Goal: Task Accomplishment & Management: Use online tool/utility

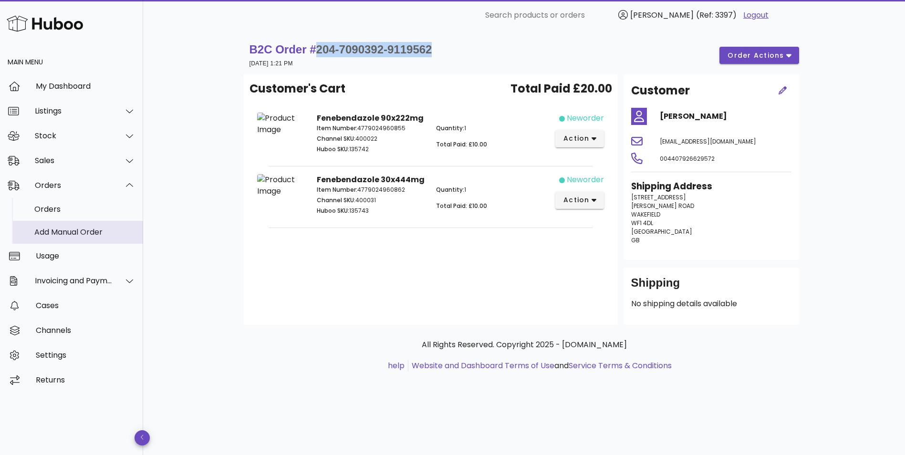
click at [65, 234] on div "Add Manual Order" at bounding box center [84, 232] width 101 height 9
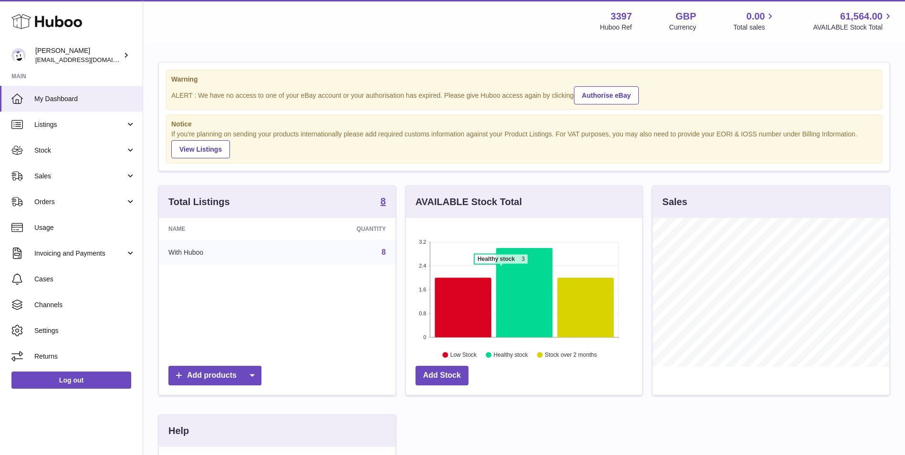
scroll to position [149, 236]
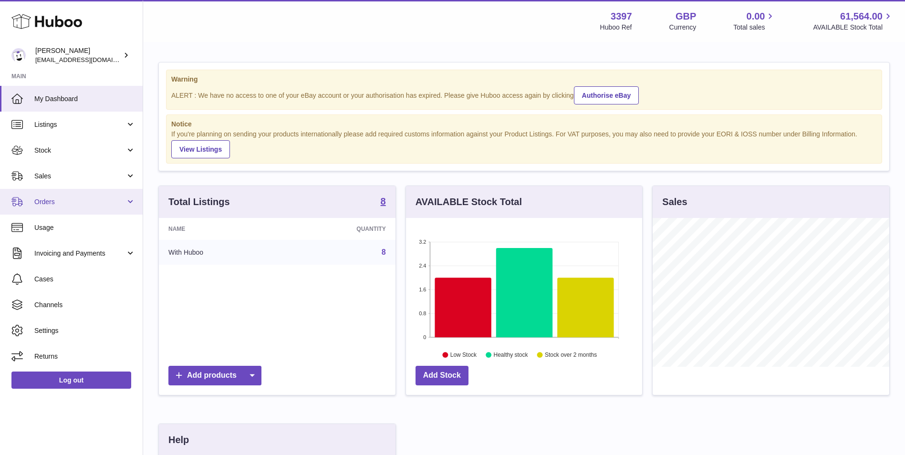
click at [57, 197] on span "Orders" at bounding box center [79, 201] width 91 height 9
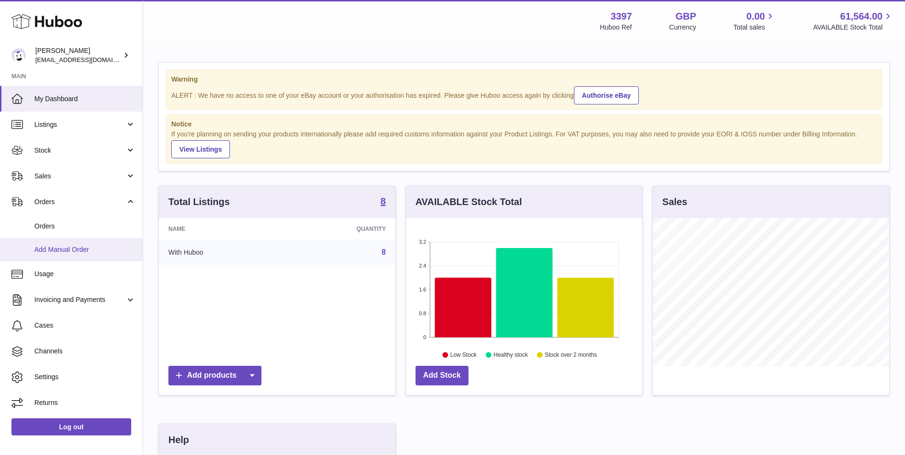
click at [58, 249] on span "Add Manual Order" at bounding box center [84, 249] width 101 height 9
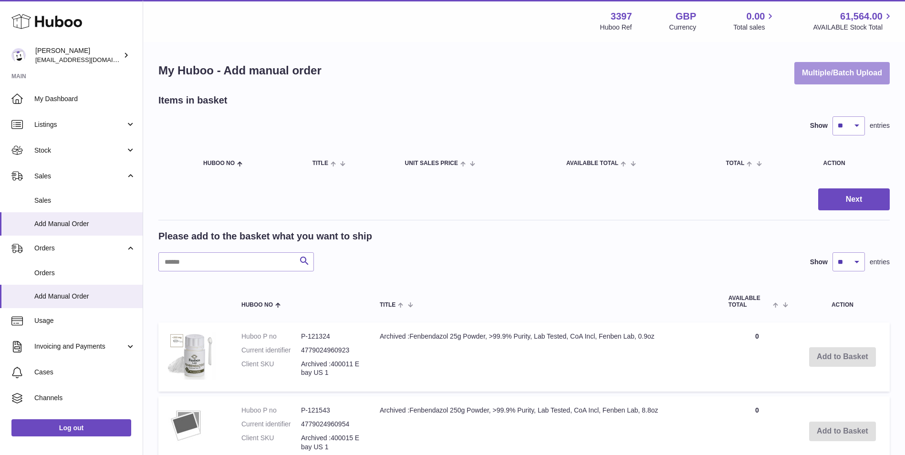
click at [842, 79] on button "Multiple/Batch Upload" at bounding box center [841, 73] width 95 height 22
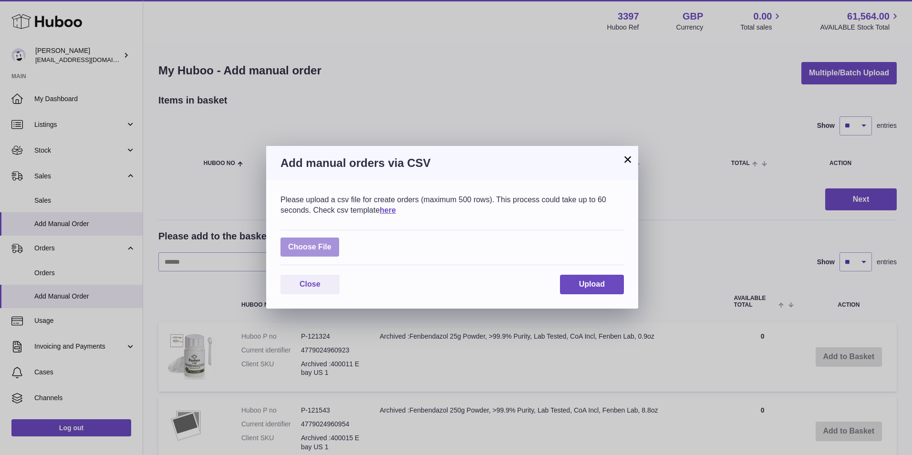
click at [316, 241] on label at bounding box center [309, 248] width 59 height 20
click at [332, 242] on input "file" at bounding box center [332, 242] width 0 height 0
type input "**********"
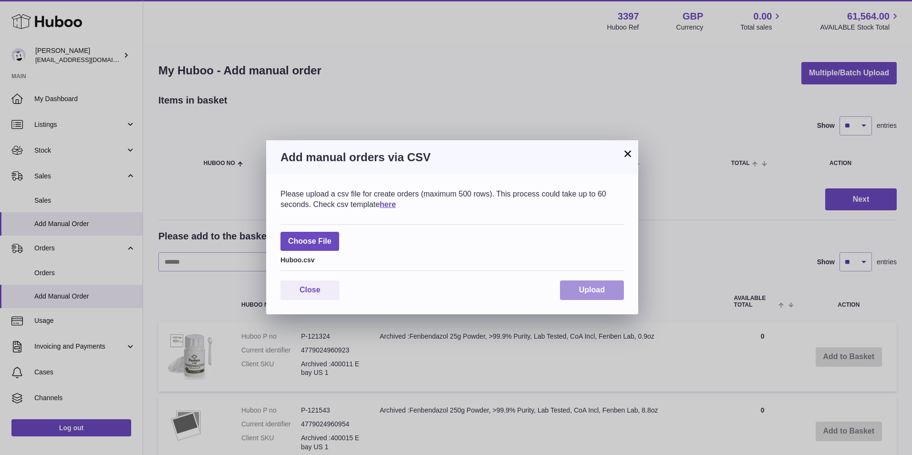
click at [581, 284] on button "Upload" at bounding box center [592, 290] width 64 height 20
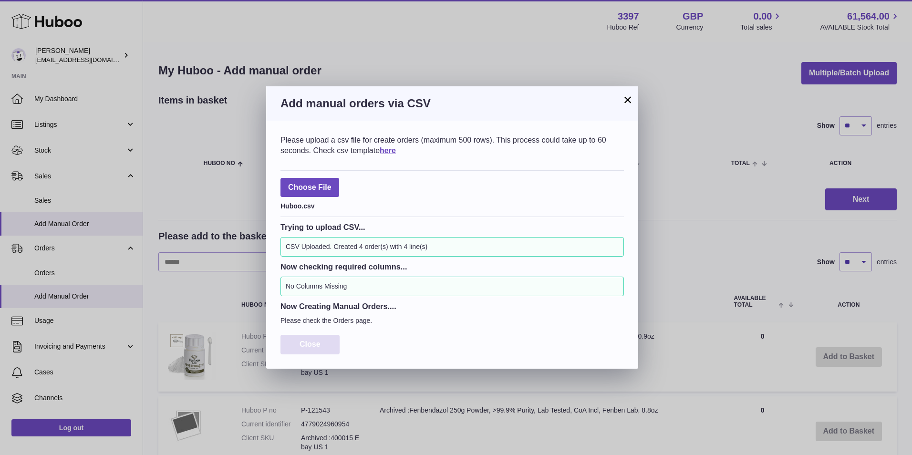
click at [313, 342] on span "Close" at bounding box center [310, 344] width 21 height 8
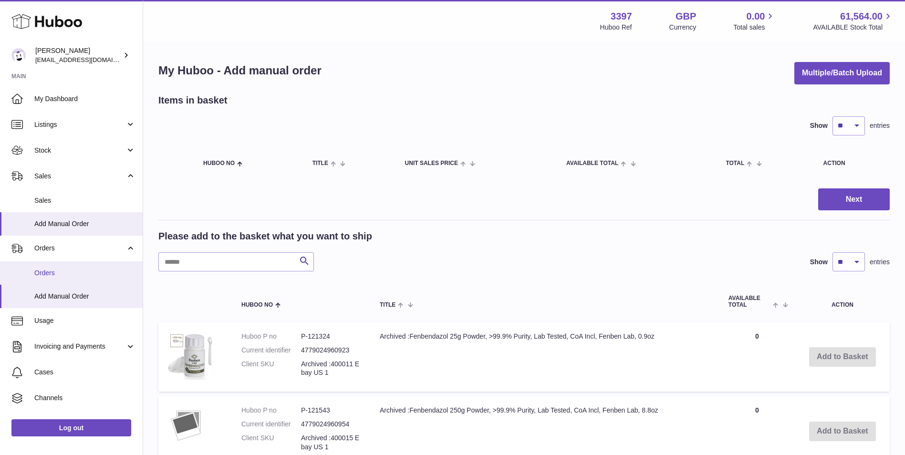
click at [44, 270] on span "Orders" at bounding box center [84, 273] width 101 height 9
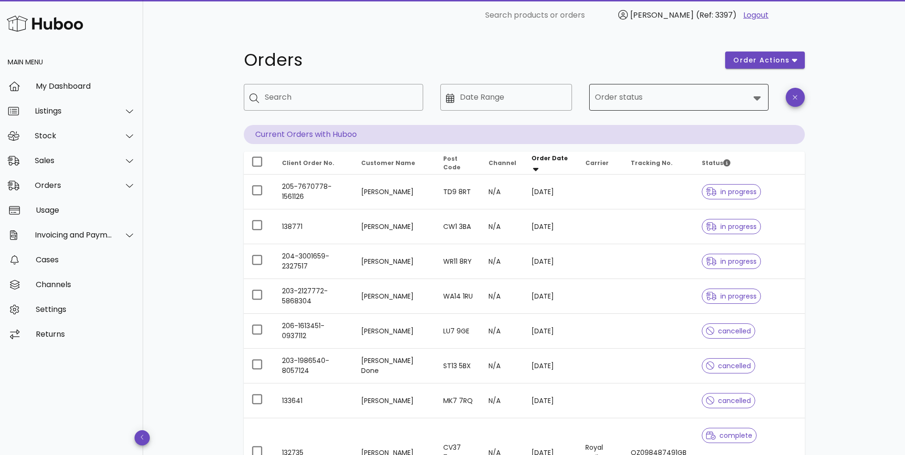
click at [621, 97] on input "Order status" at bounding box center [672, 97] width 155 height 15
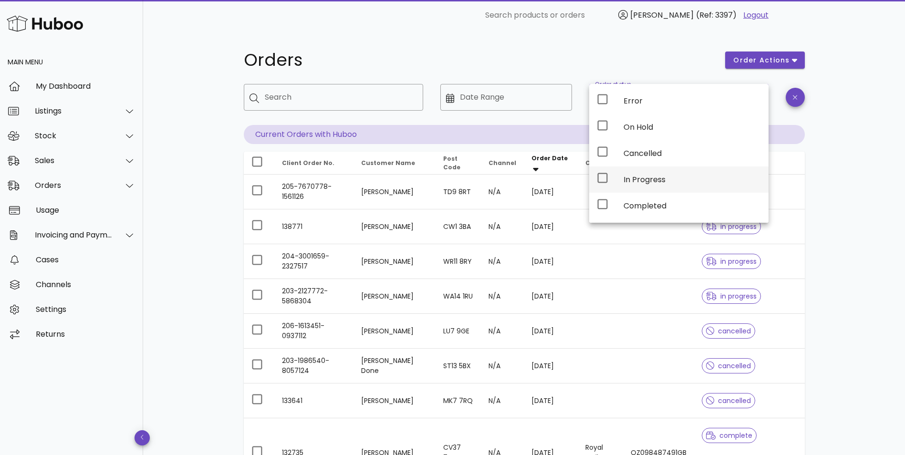
click at [619, 180] on div "In Progress" at bounding box center [678, 179] width 179 height 26
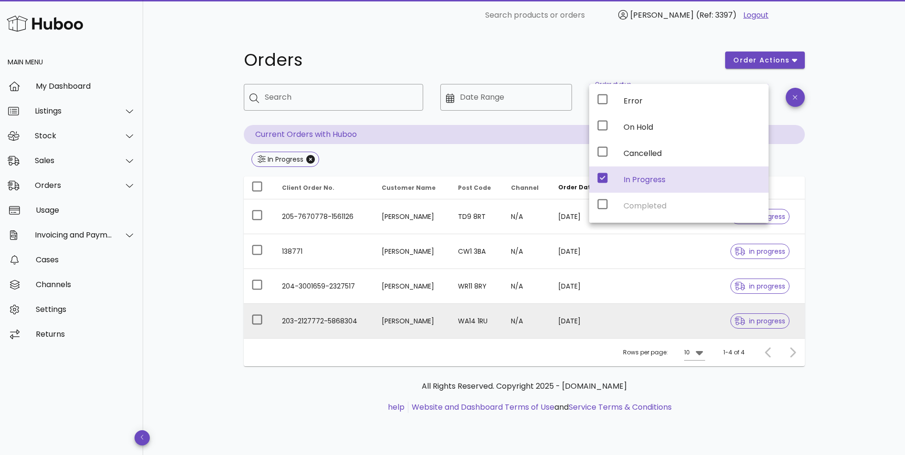
click at [367, 320] on td "203-2127772-5868304" at bounding box center [324, 321] width 100 height 34
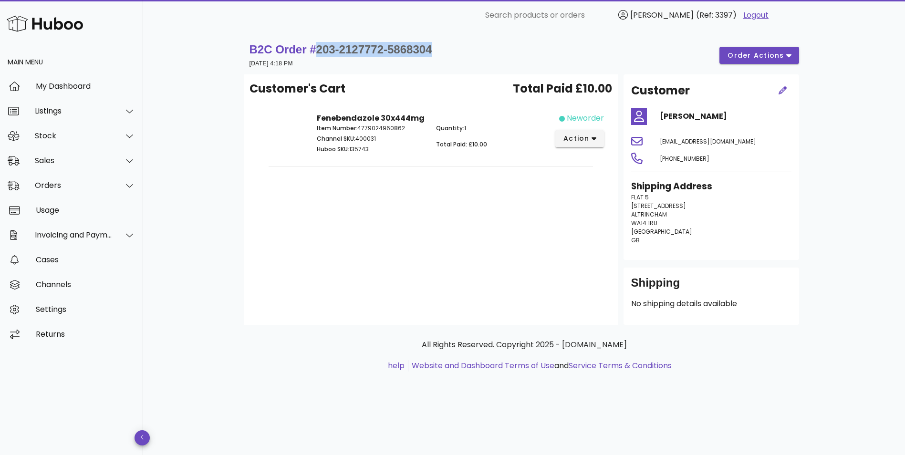
drag, startPoint x: 433, startPoint y: 48, endPoint x: 312, endPoint y: 56, distance: 121.0
click at [312, 56] on h1 "B2C Order # 203-2127772-5868304" at bounding box center [340, 49] width 183 height 15
copy strong "203-2127772-5868304"
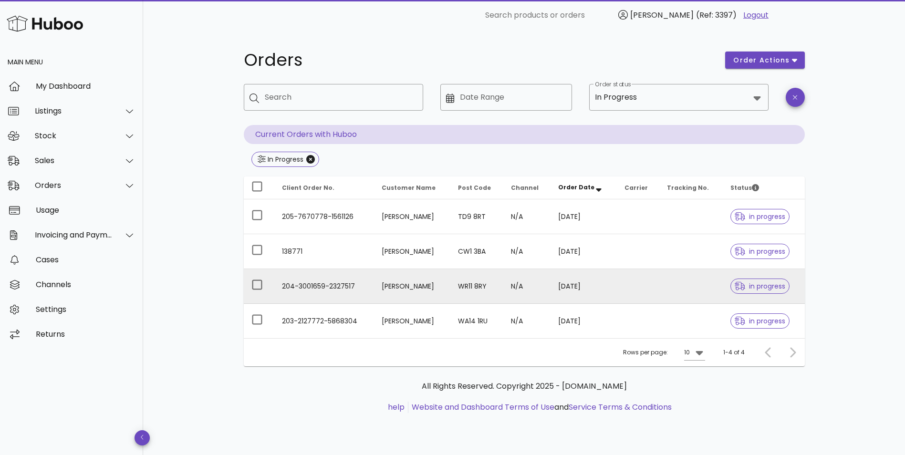
click at [374, 288] on td "Leszek Chodorowski" at bounding box center [412, 286] width 76 height 35
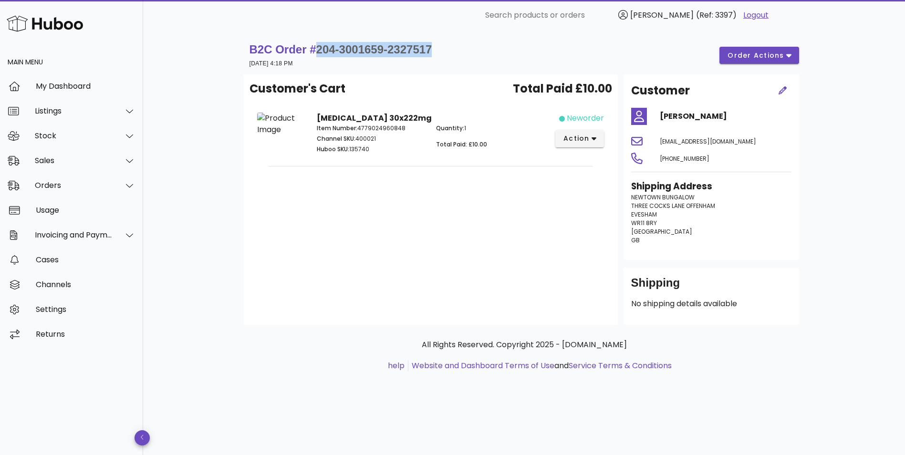
drag, startPoint x: 441, startPoint y: 47, endPoint x: 317, endPoint y: 57, distance: 124.4
click at [317, 57] on div "B2C Order # 204-3001659-2327517 22 August 2025 at 4:18 PM order actions" at bounding box center [523, 55] width 549 height 27
copy span "204-3001659-2327517"
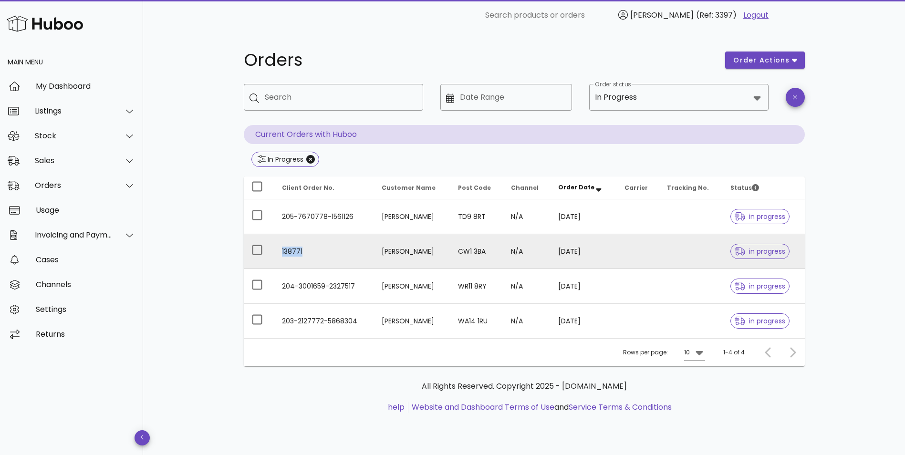
drag, startPoint x: 342, startPoint y: 255, endPoint x: 273, endPoint y: 259, distance: 69.3
click at [273, 259] on tr "138771 Heather Jones CW1 3BA N/A 22/08/2025 in progress" at bounding box center [524, 251] width 561 height 35
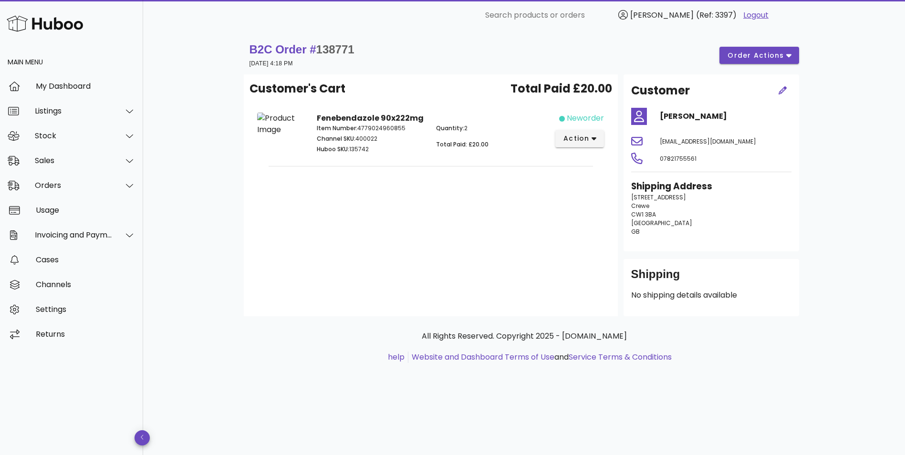
click at [343, 48] on span "138771" at bounding box center [335, 49] width 38 height 13
copy span "138771"
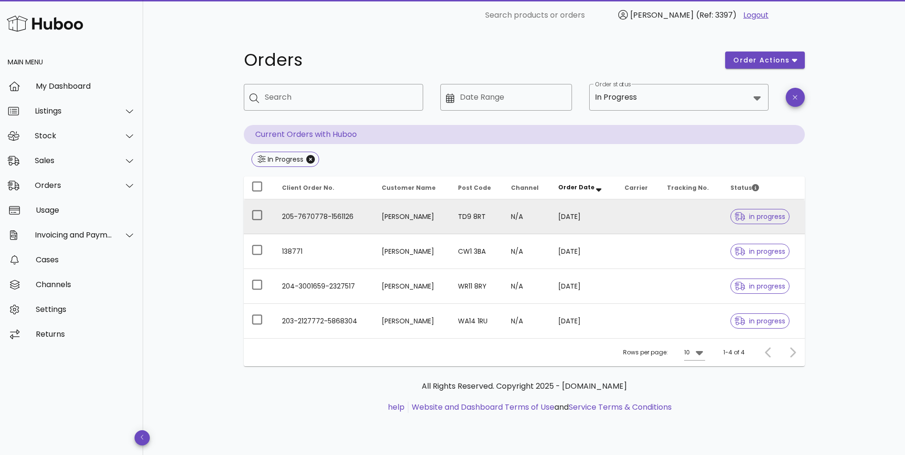
click at [388, 220] on td "Morag Grant" at bounding box center [412, 216] width 76 height 35
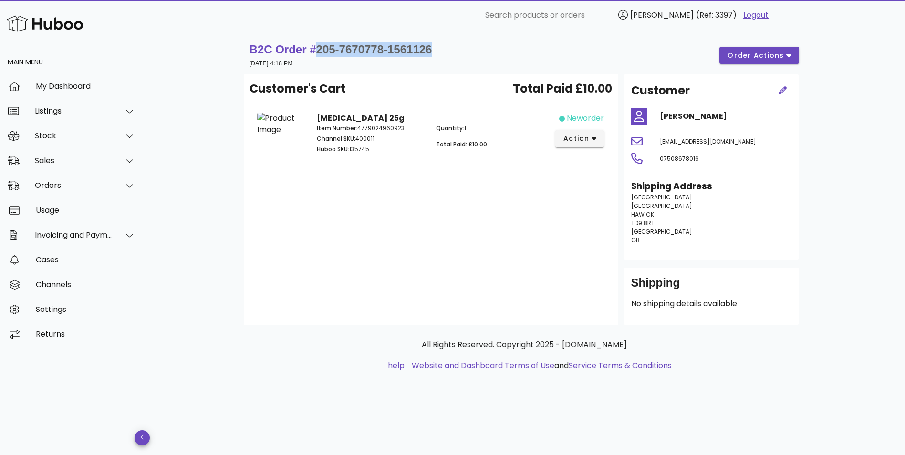
drag, startPoint x: 450, startPoint y: 52, endPoint x: 317, endPoint y: 52, distance: 133.1
click at [317, 52] on div "B2C Order # 205-7670778-1561126 22 August 2025 at 4:18 PM order actions" at bounding box center [523, 55] width 549 height 27
copy span "205-7670778-1561126"
